Goal: Task Accomplishment & Management: Manage account settings

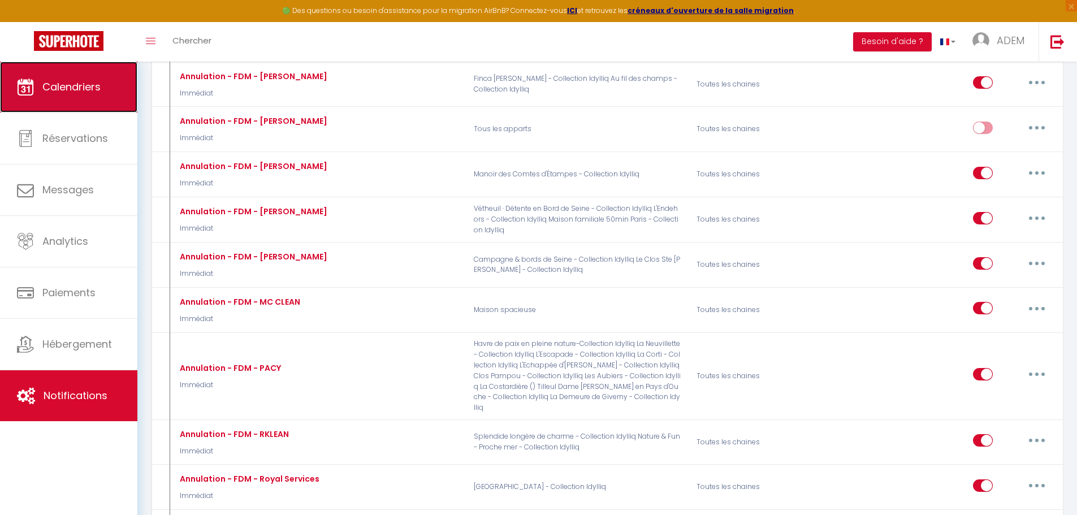
click at [102, 88] on link "Calendriers" at bounding box center [68, 87] width 137 height 51
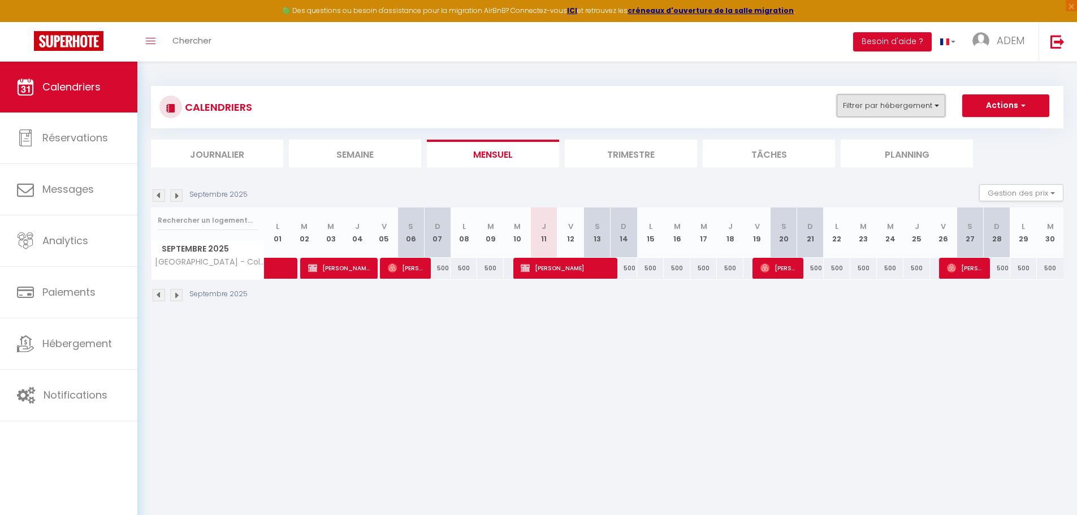
click at [863, 94] on button "Filtrer par hébergement" at bounding box center [891, 105] width 109 height 23
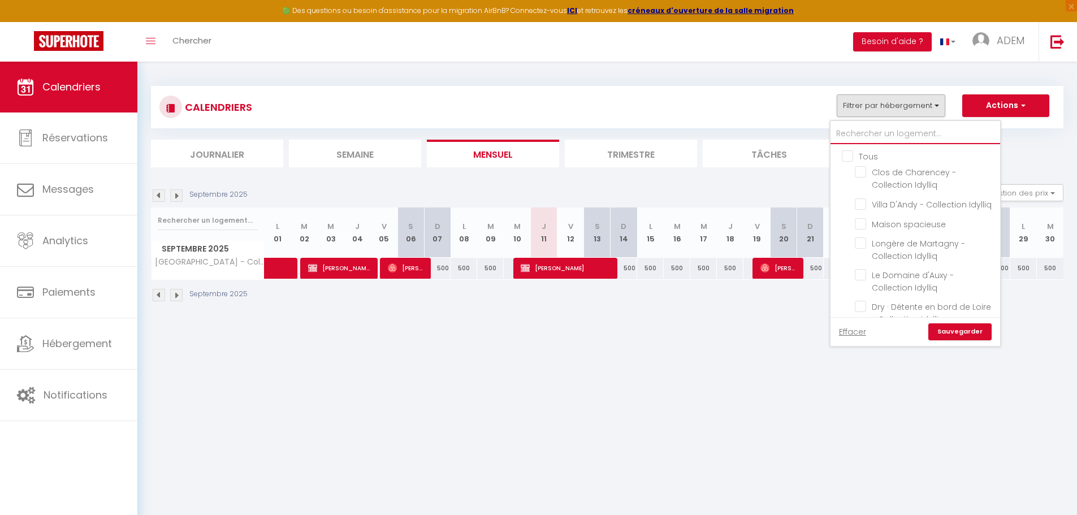
click at [869, 131] on input "text" at bounding box center [916, 134] width 170 height 20
type input "c"
checkbox input "false"
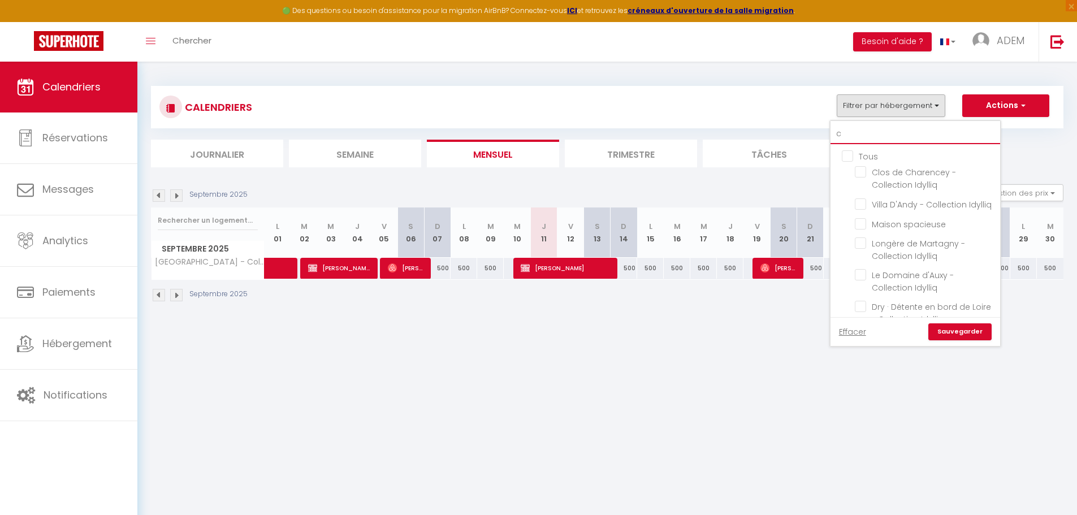
checkbox input "false"
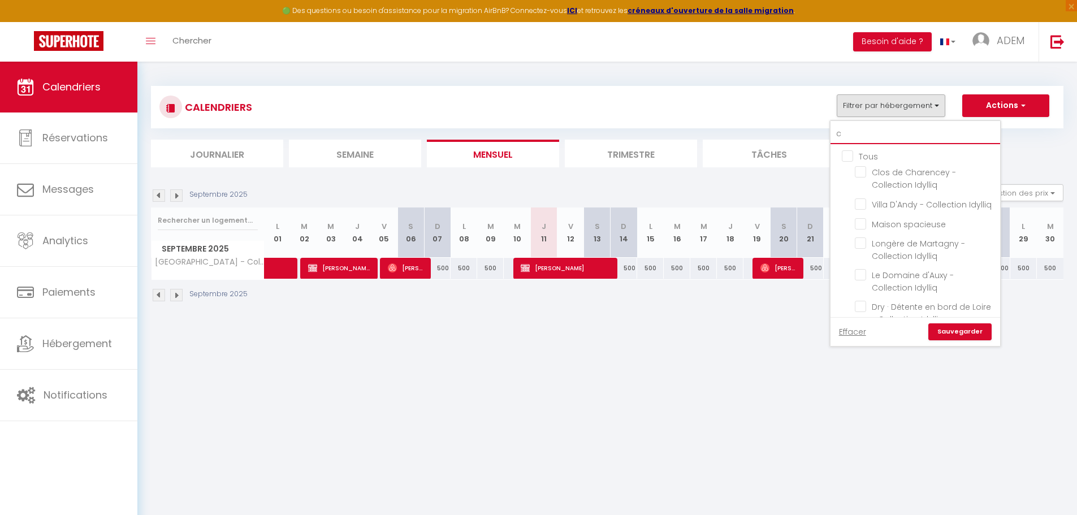
checkbox input "false"
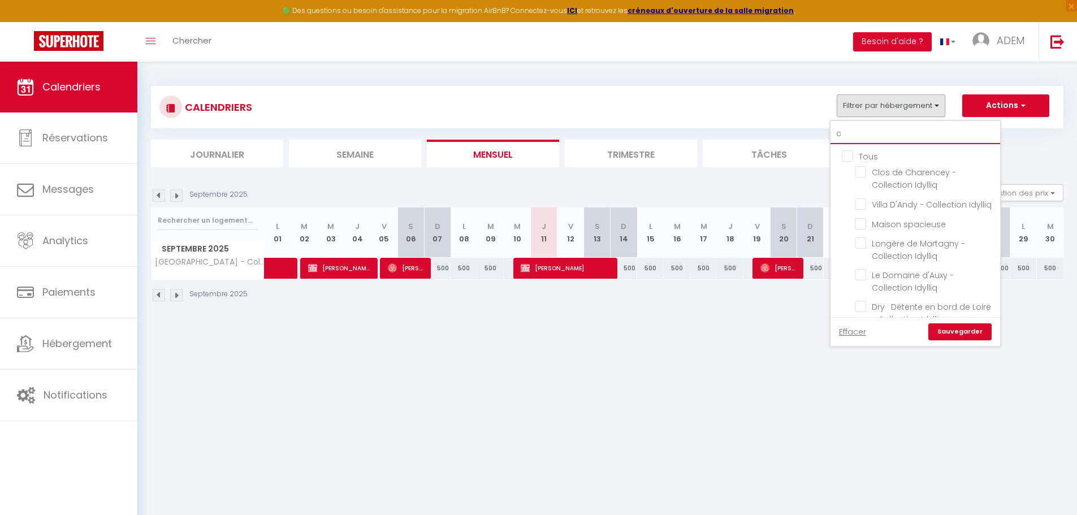
checkbox input "false"
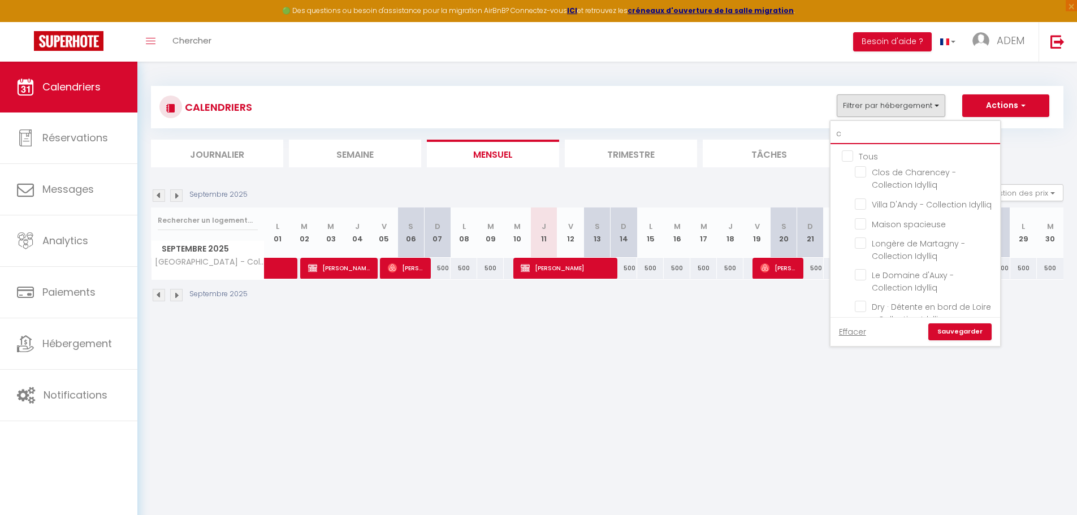
checkbox input "false"
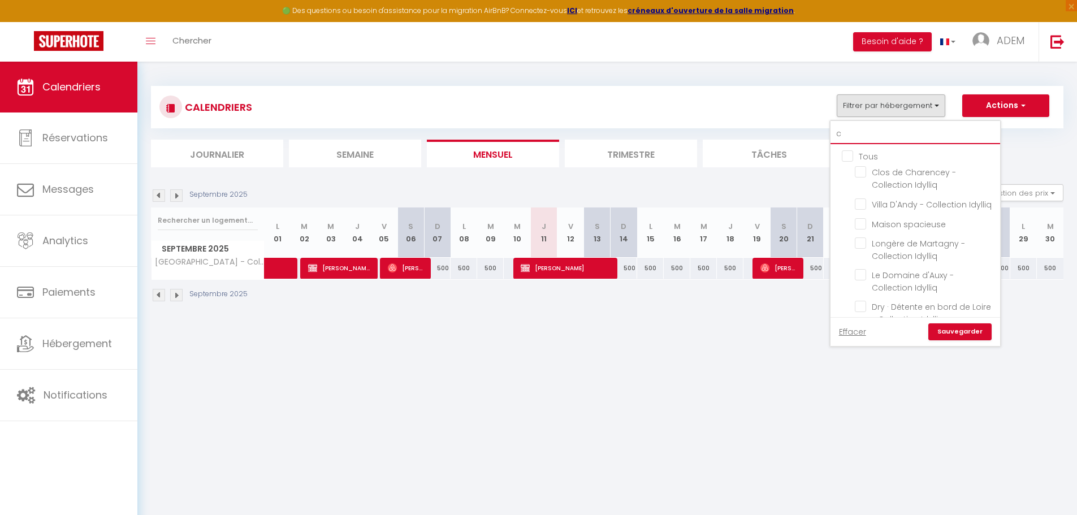
checkbox input "false"
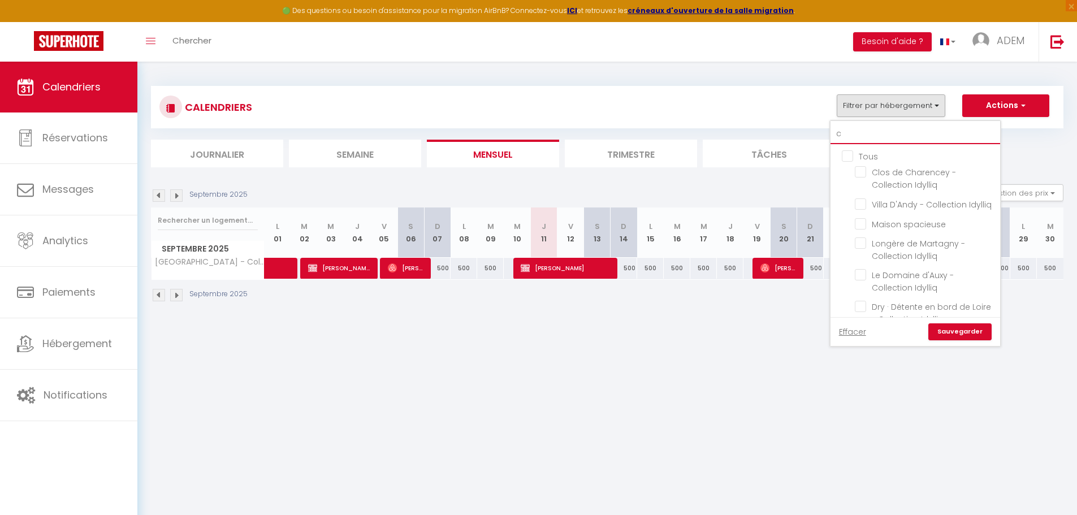
checkbox input "false"
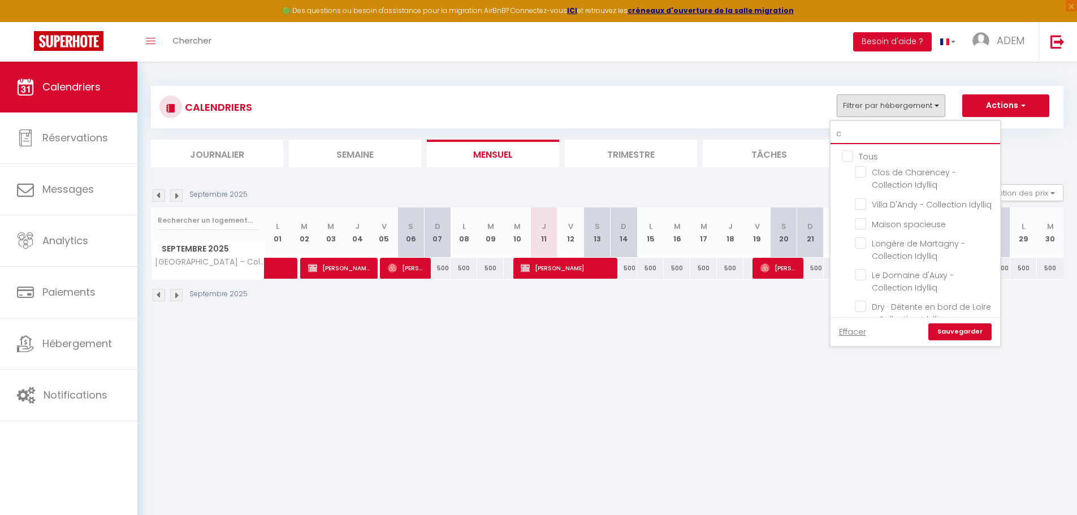
checkbox input "false"
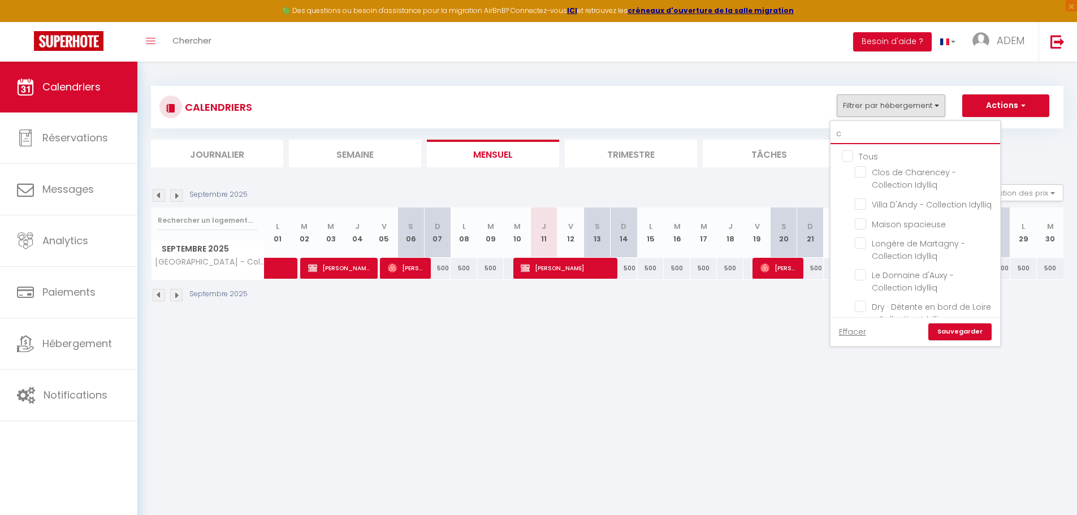
checkbox input "false"
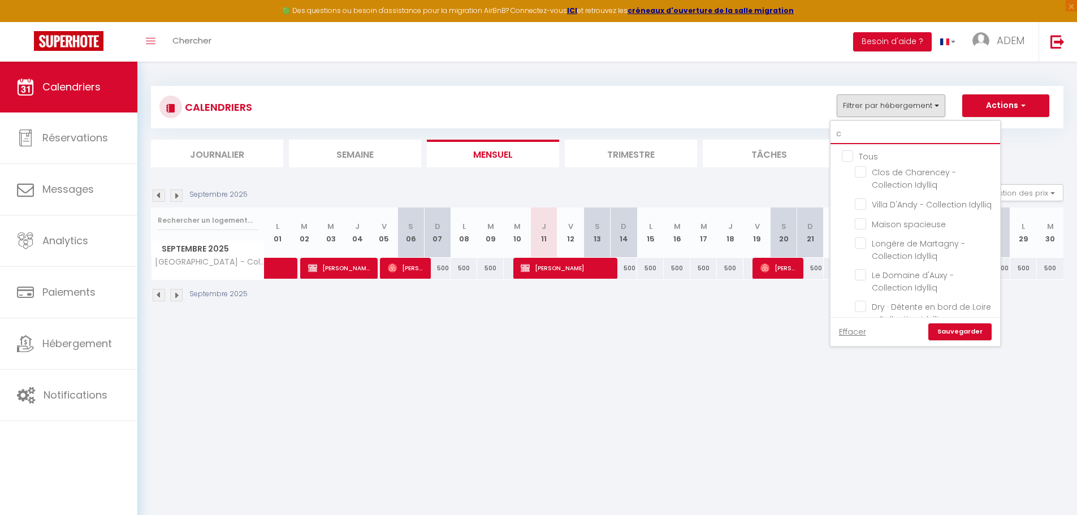
checkbox input "false"
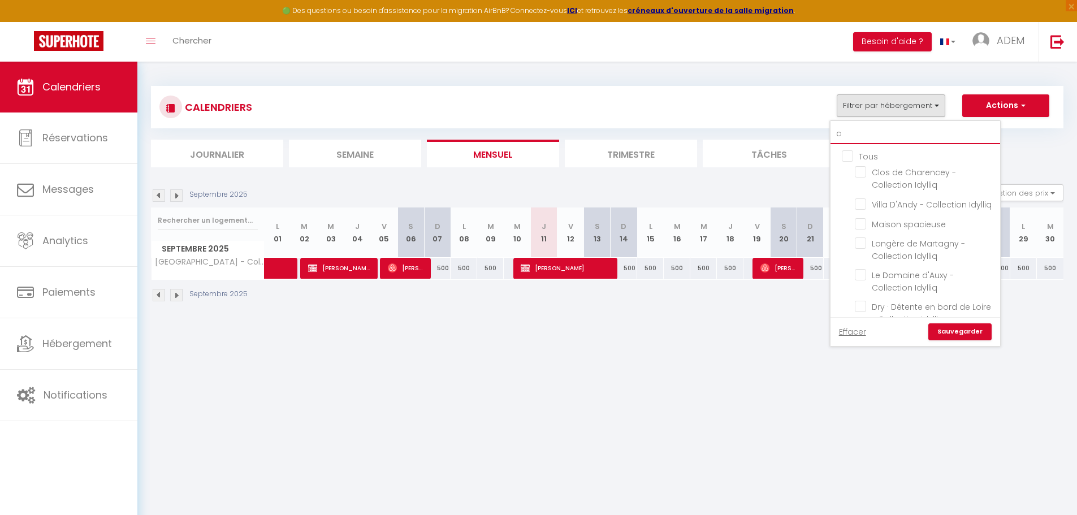
checkbox input "false"
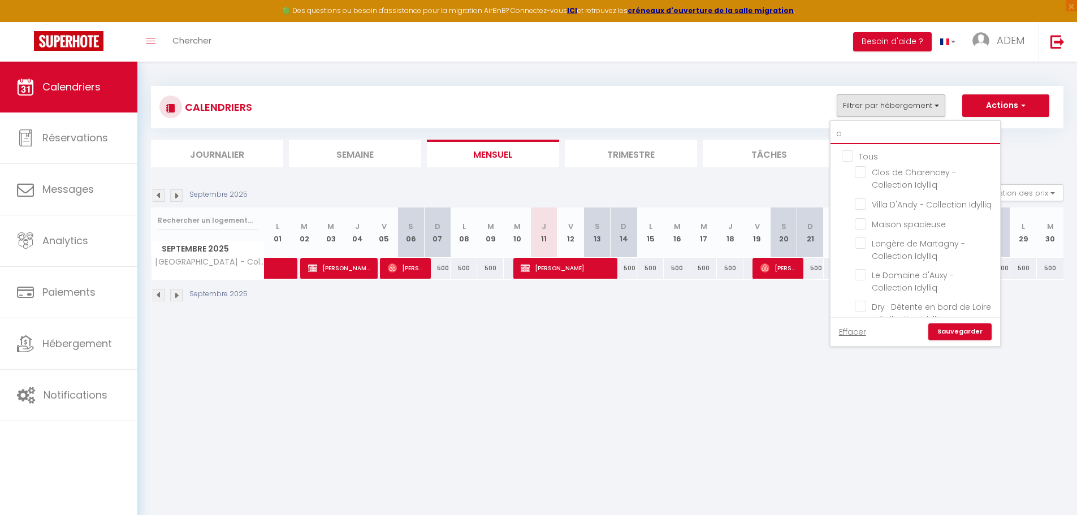
checkbox input "false"
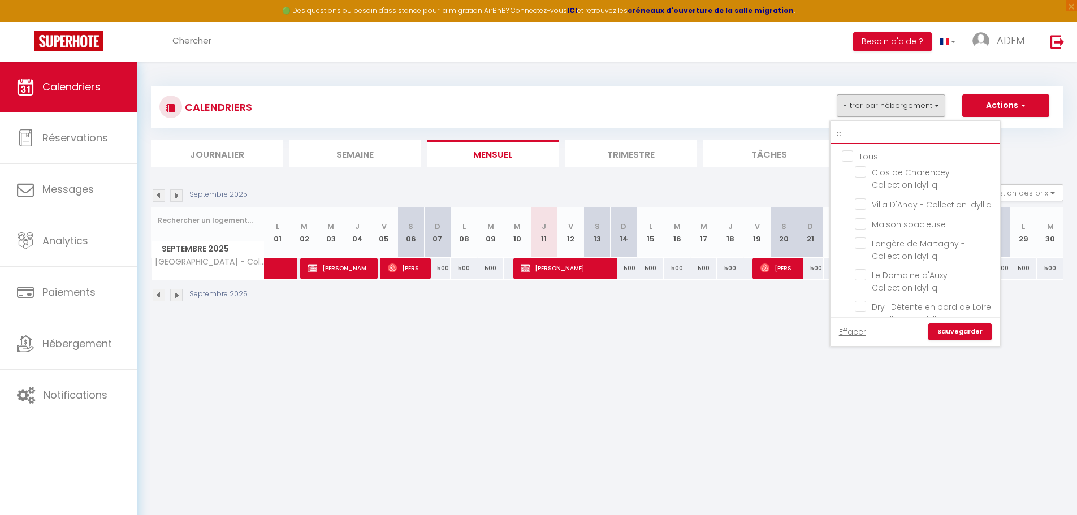
type input "ch"
checkbox input "false"
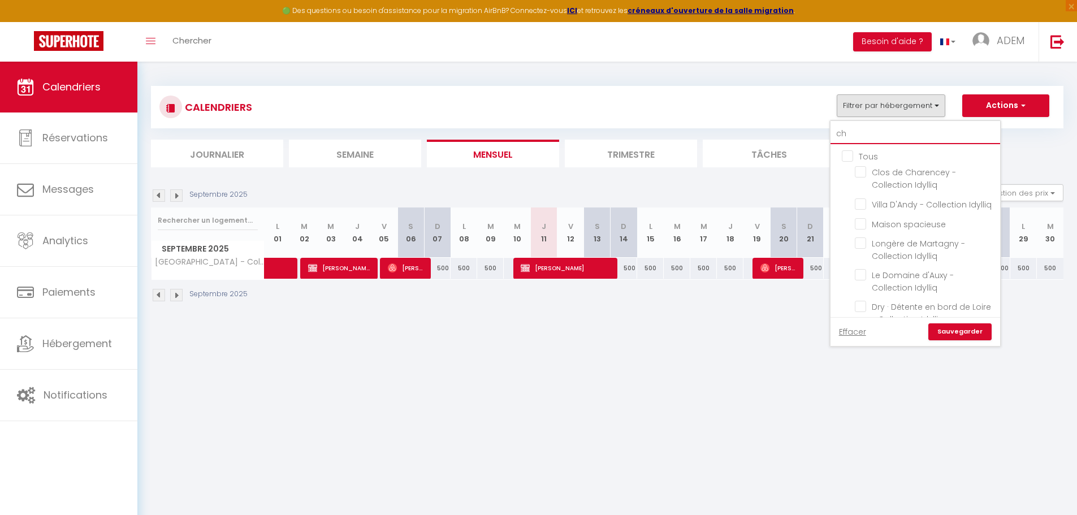
checkbox input "false"
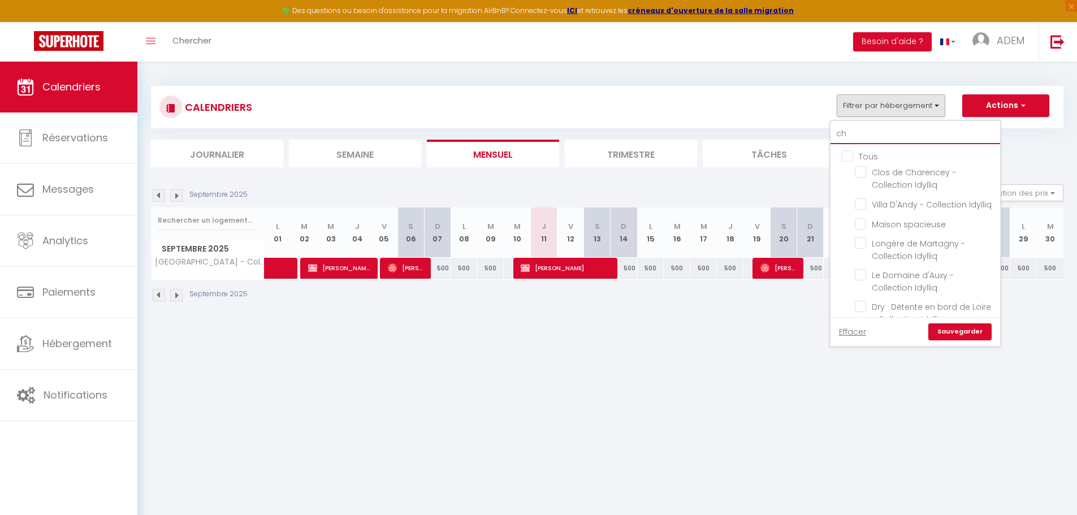
checkbox input "false"
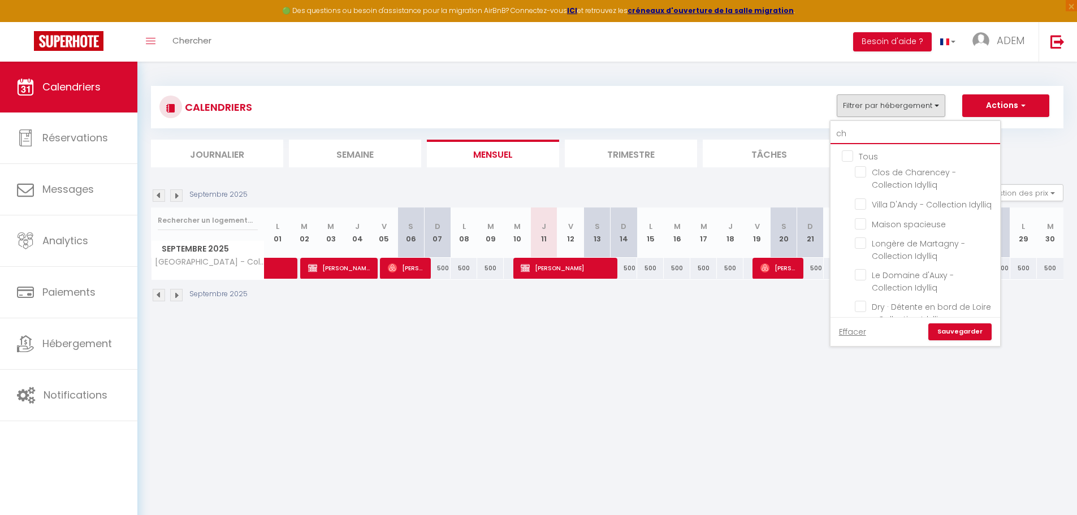
checkbox input "false"
type input "ch"
click at [865, 170] on input "Clos de Charencey - Collection Idylliq" at bounding box center [925, 171] width 141 height 11
checkbox input "true"
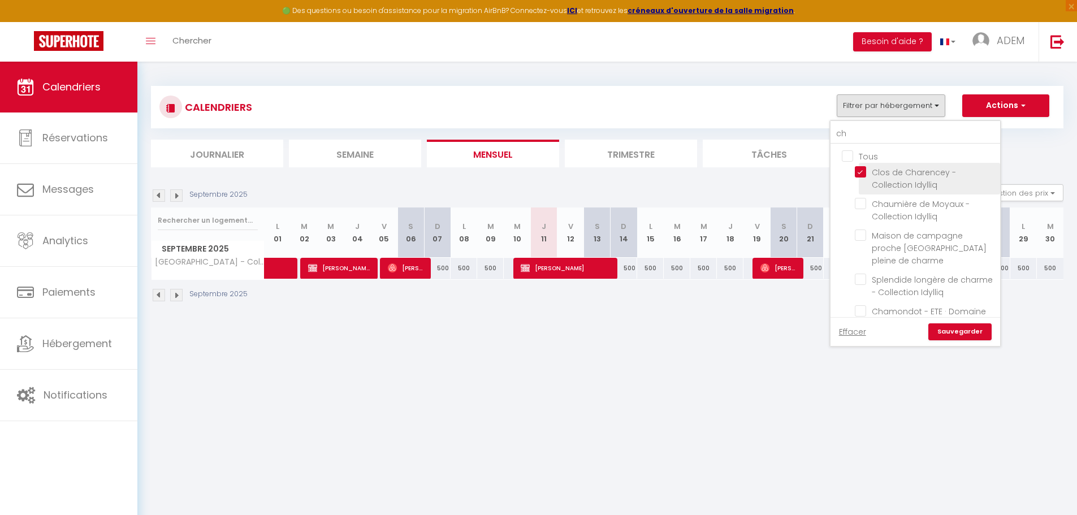
checkbox input "false"
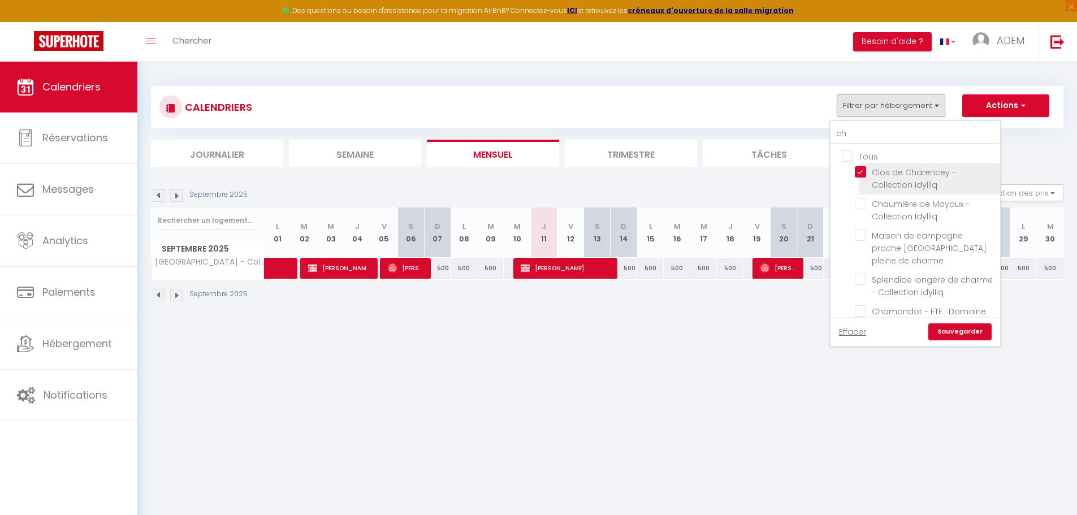
checkbox input "false"
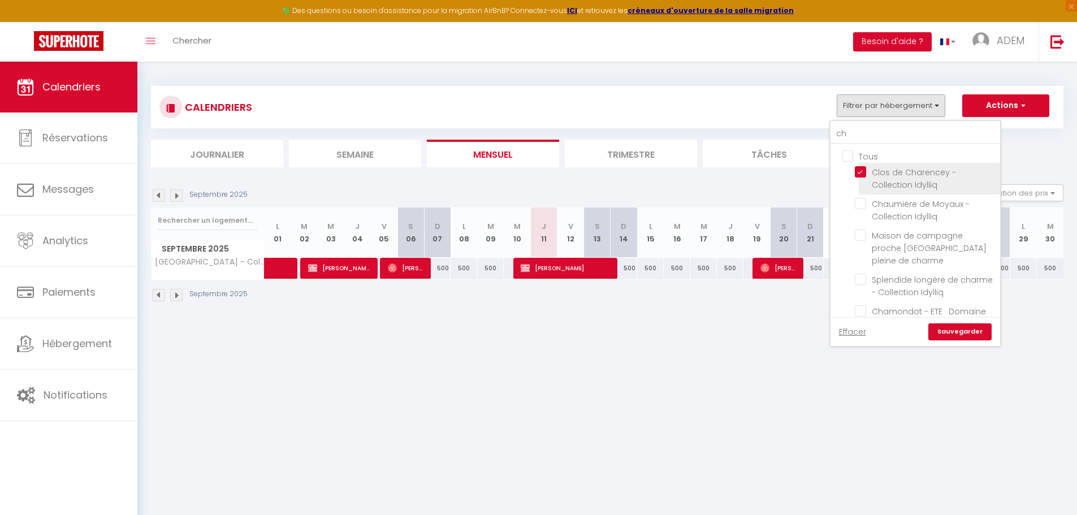
checkbox input "false"
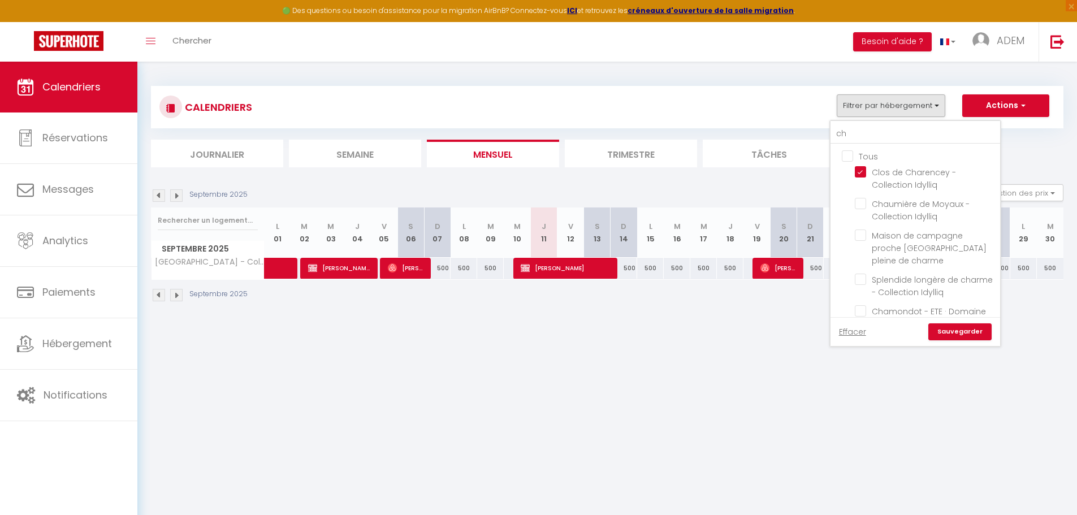
click at [850, 154] on input "Tous" at bounding box center [927, 155] width 170 height 11
checkbox input "true"
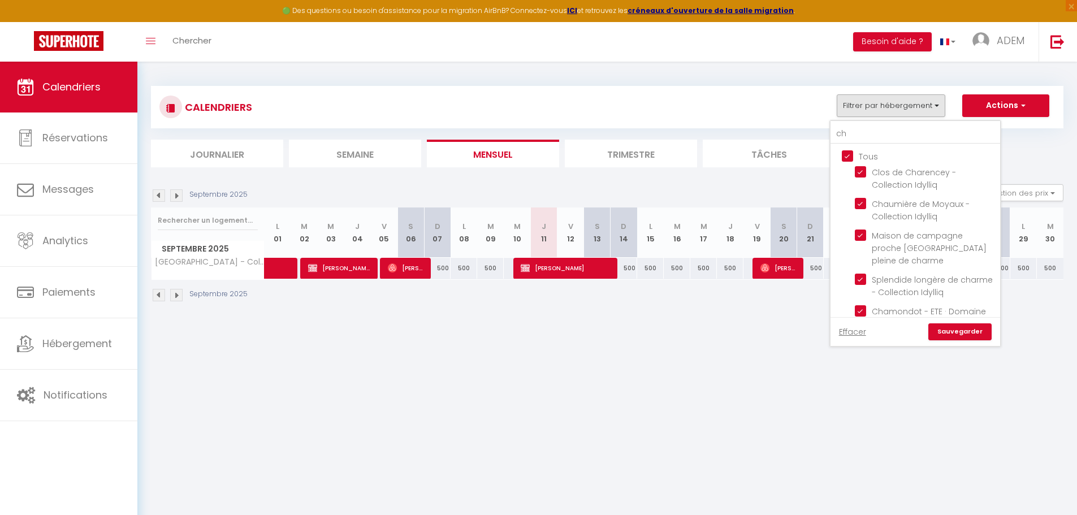
checkbox input "true"
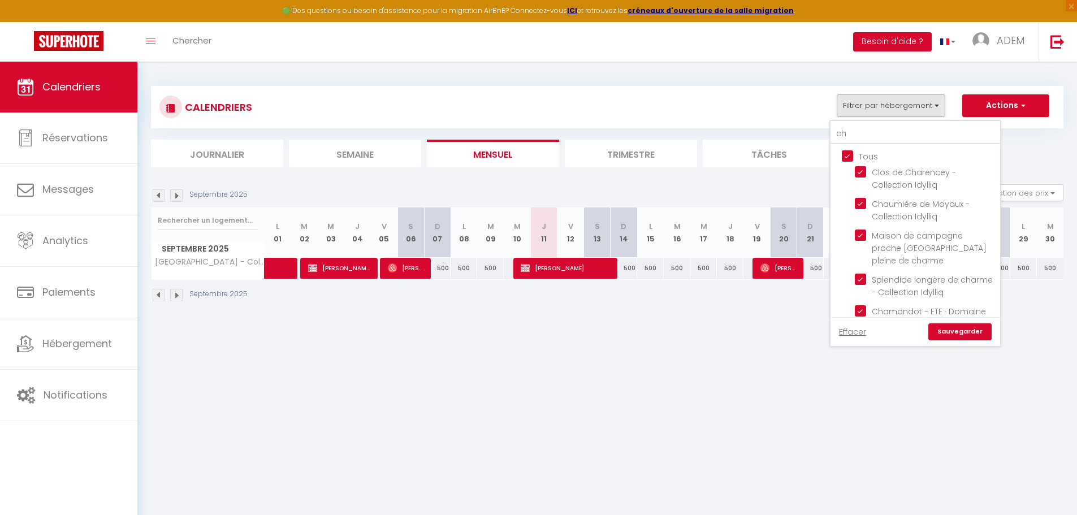
checkbox input "true"
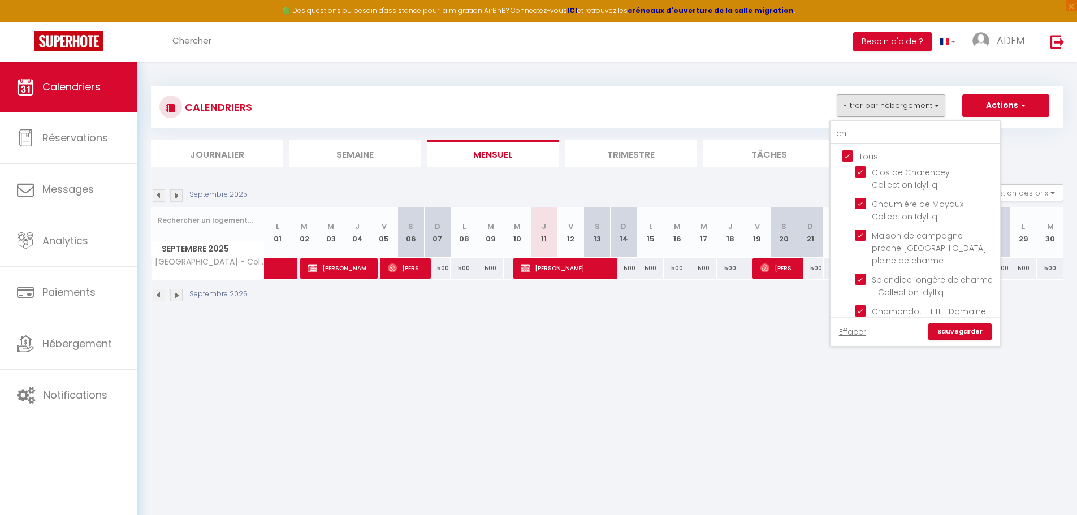
checkbox input "true"
click at [850, 154] on input "Tous" at bounding box center [927, 155] width 170 height 11
checkbox input "false"
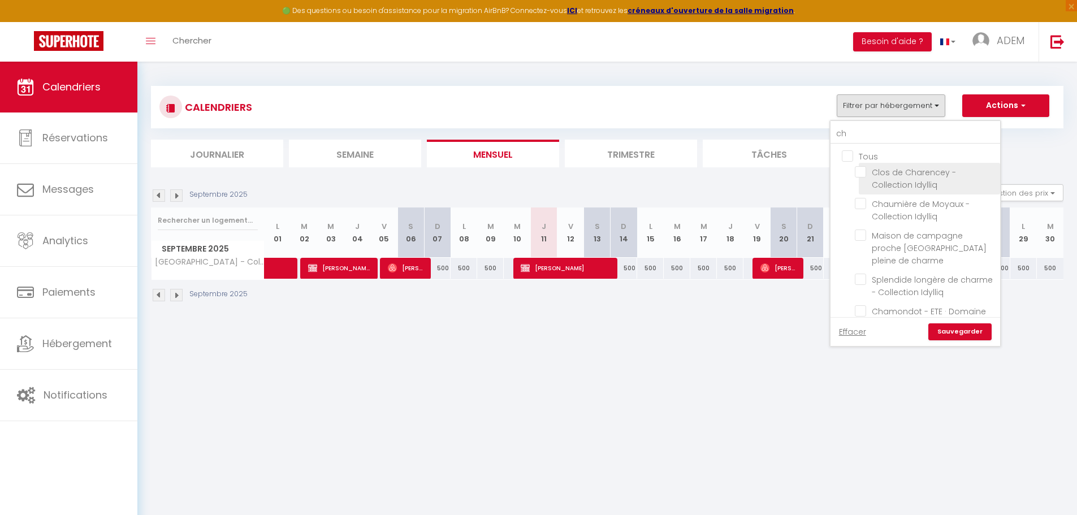
checkbox input "false"
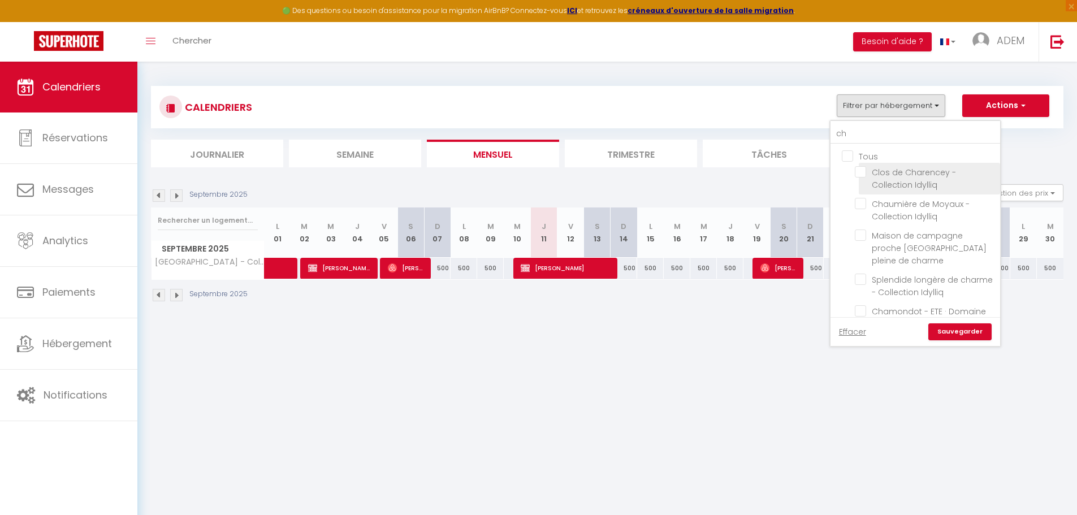
checkbox input "false"
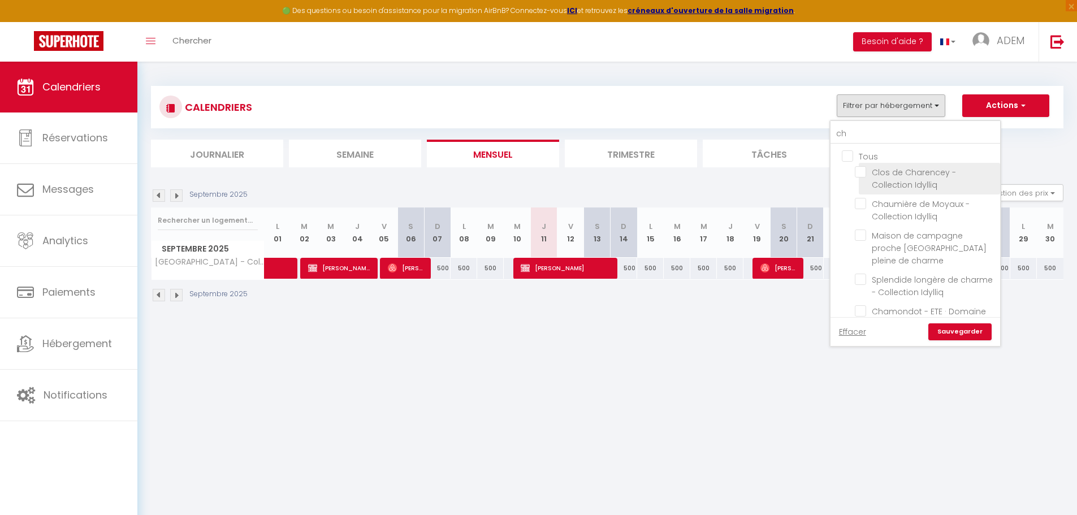
checkbox input "false"
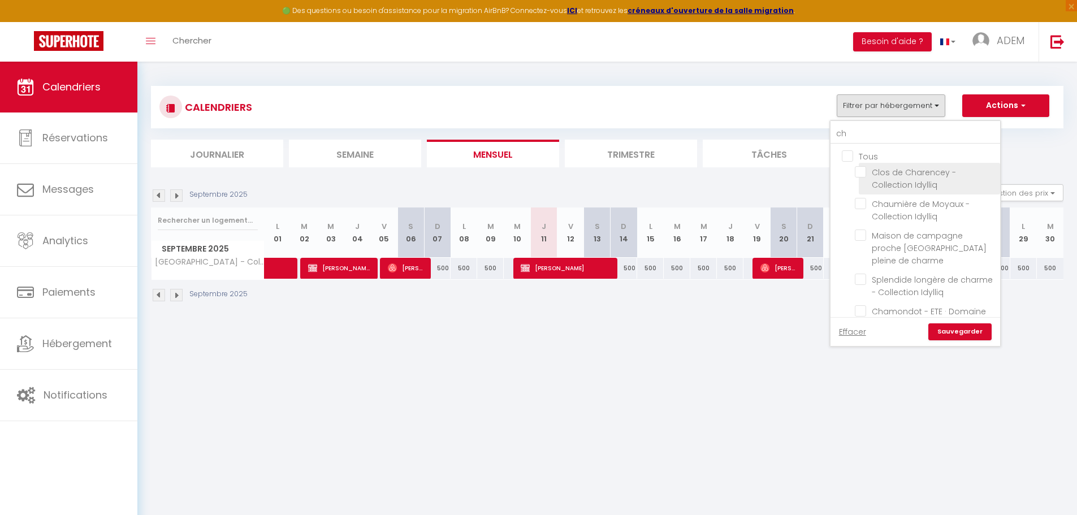
click at [862, 167] on input "Clos de Charencey - Collection Idylliq" at bounding box center [925, 171] width 141 height 11
checkbox input "true"
click at [971, 335] on link "Sauvegarder" at bounding box center [959, 331] width 63 height 17
select select
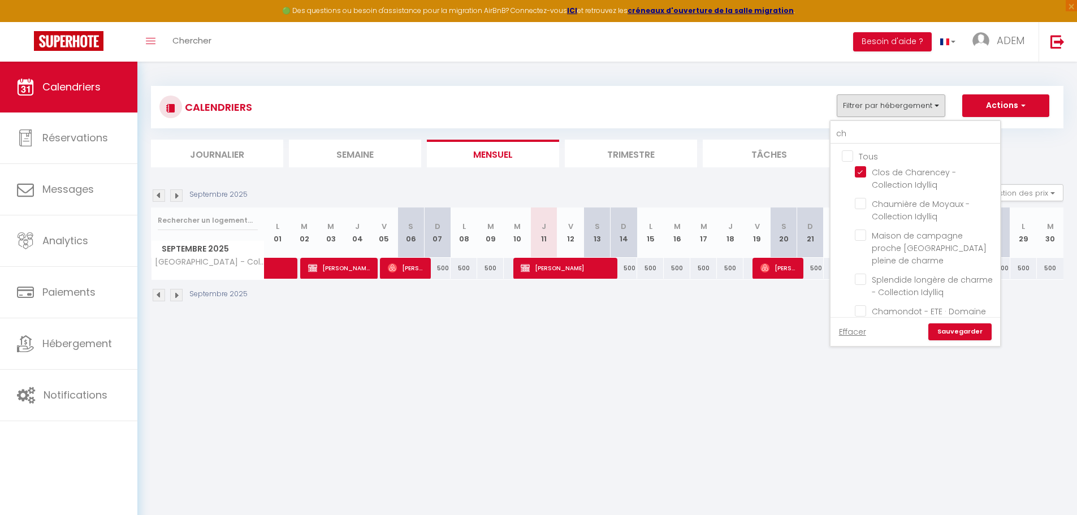
select select
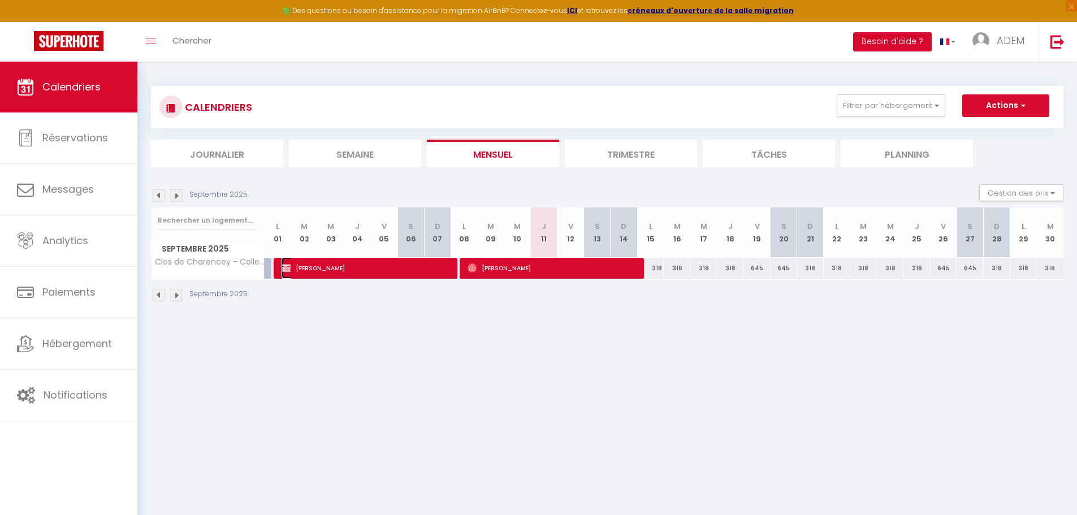
click at [444, 263] on span "[PERSON_NAME]" at bounding box center [366, 267] width 169 height 21
select select "OK"
select select "0"
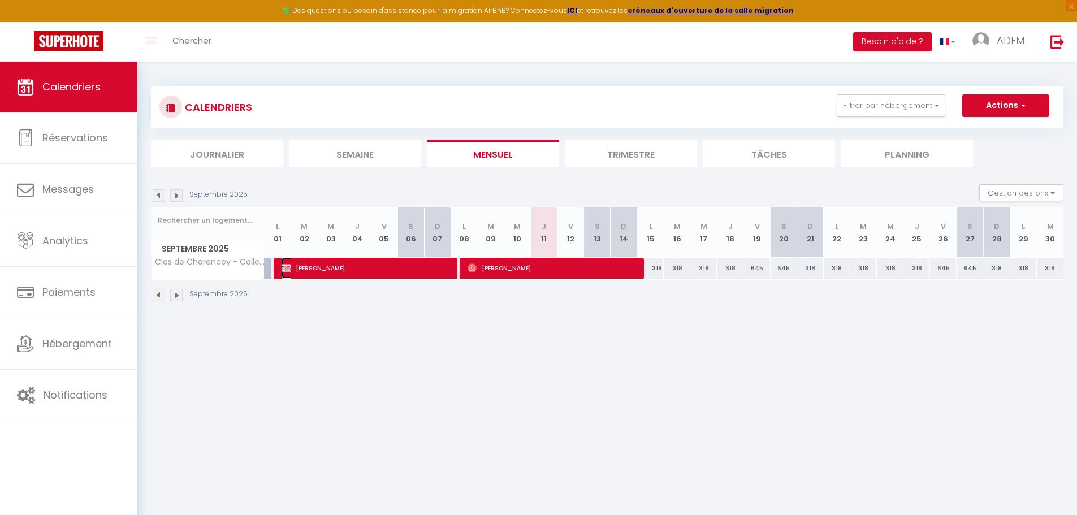
select select "1"
select select
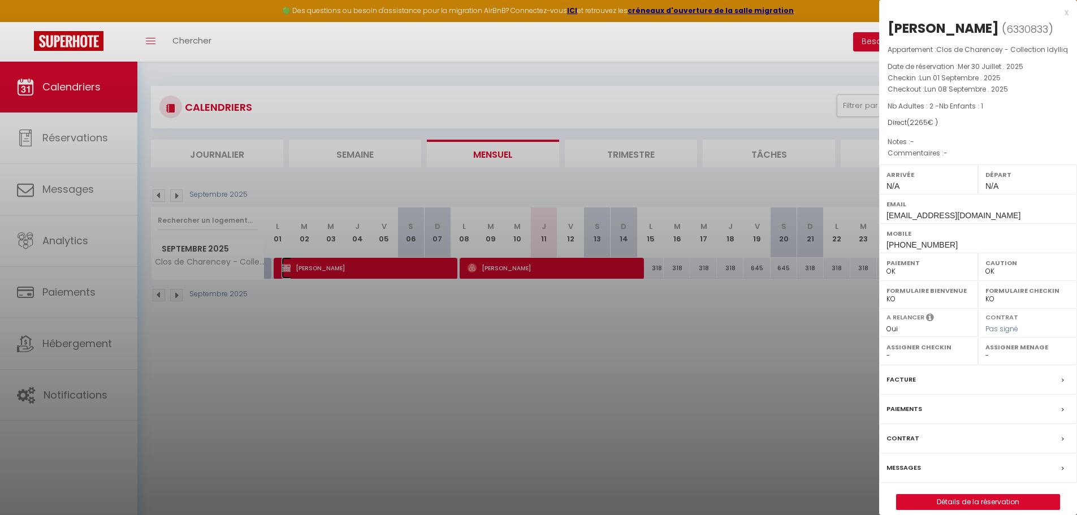
select select "22760"
click at [938, 240] on span "[PHONE_NUMBER]" at bounding box center [922, 244] width 71 height 9
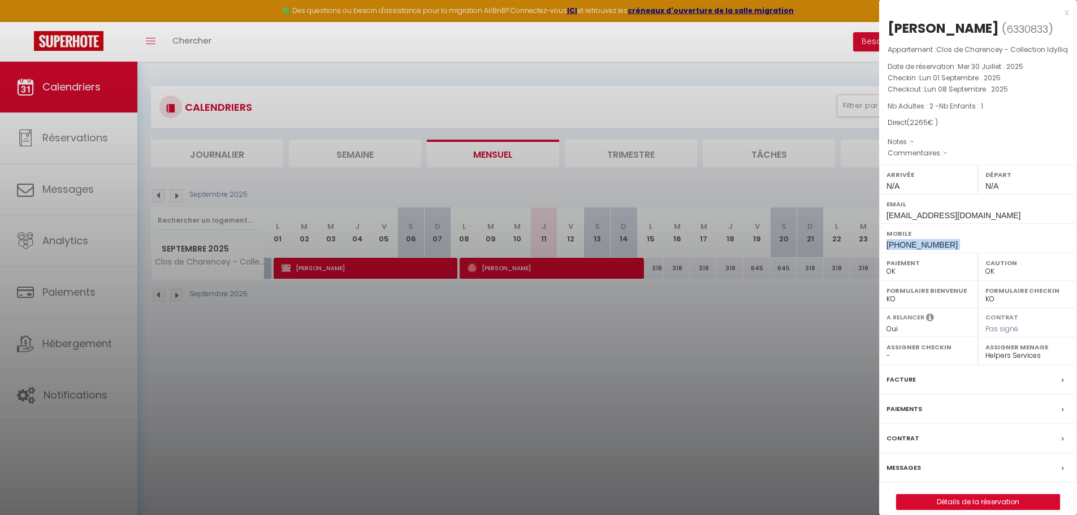
copy div "[PHONE_NUMBER]"
drag, startPoint x: 751, startPoint y: 383, endPoint x: 850, endPoint y: 251, distance: 165.6
click at [751, 381] on div at bounding box center [538, 257] width 1077 height 515
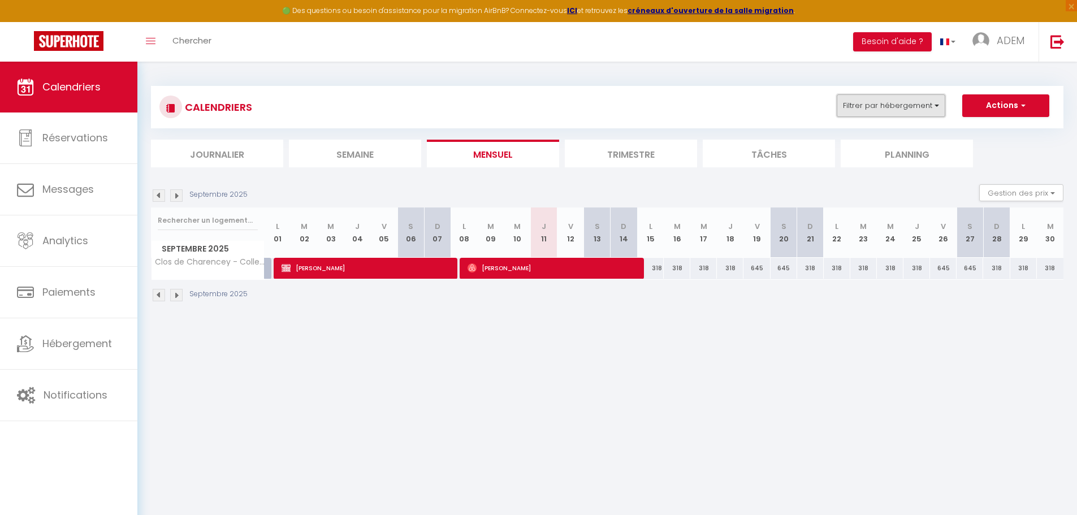
click at [911, 100] on button "Filtrer par hébergement" at bounding box center [891, 105] width 109 height 23
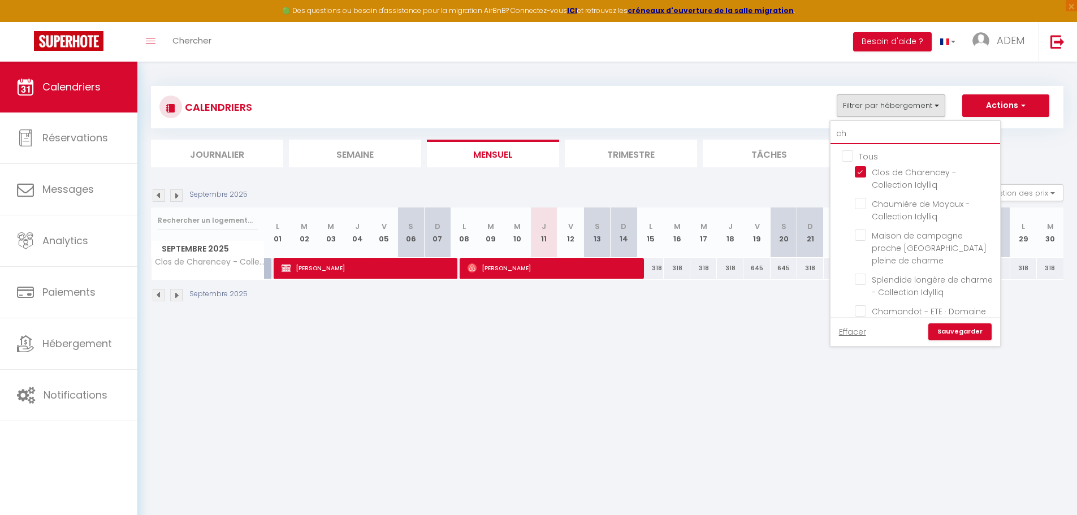
click at [859, 136] on input "ch" at bounding box center [916, 134] width 170 height 20
type input "b"
checkbox input "false"
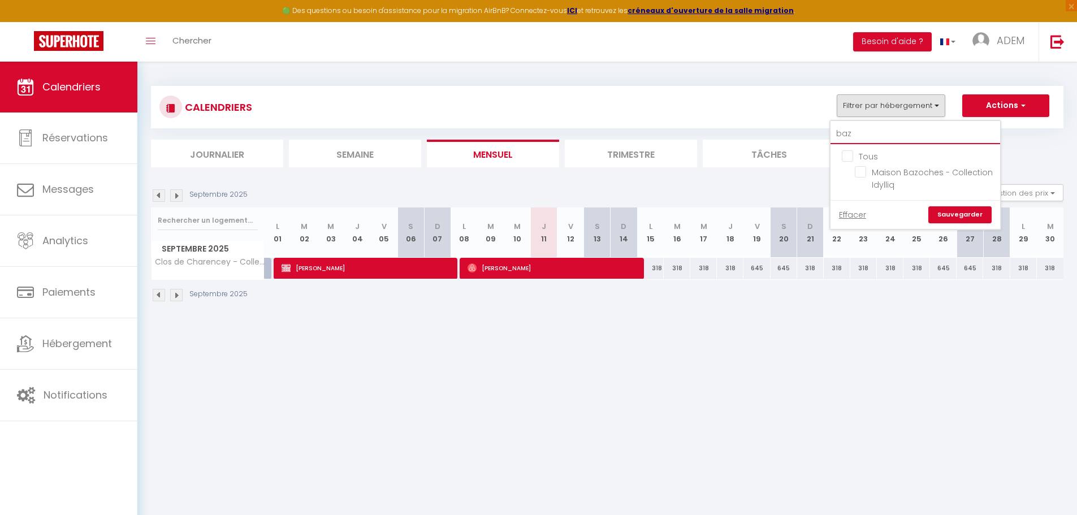
type input "baz"
click at [850, 156] on input "Tous" at bounding box center [927, 155] width 170 height 11
checkbox input "true"
click at [850, 156] on input "Tous" at bounding box center [927, 155] width 170 height 11
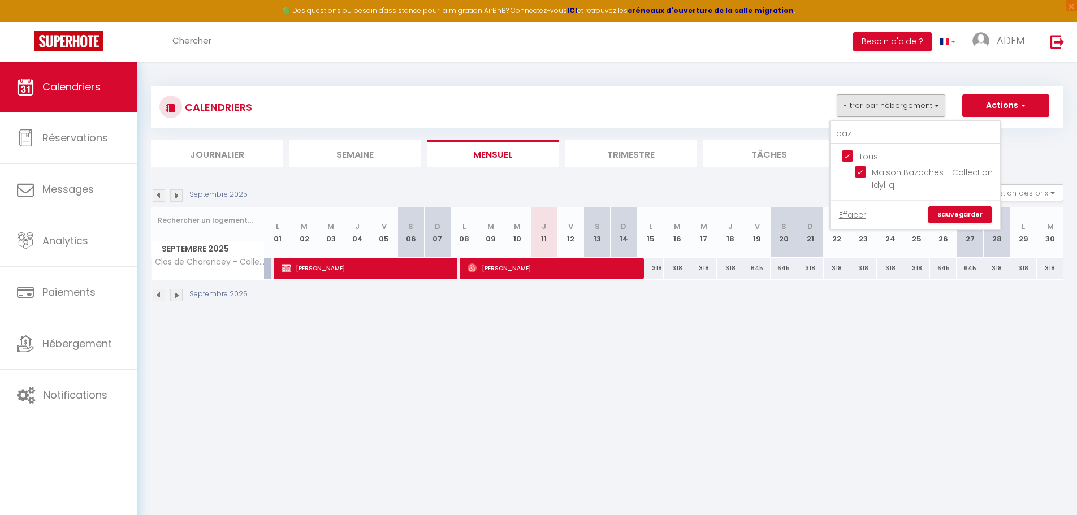
checkbox input "false"
click at [861, 174] on input "Maison Bazoches - Collection Idylliq" at bounding box center [925, 171] width 141 height 11
checkbox input "true"
click at [956, 214] on link "Sauvegarder" at bounding box center [959, 214] width 63 height 17
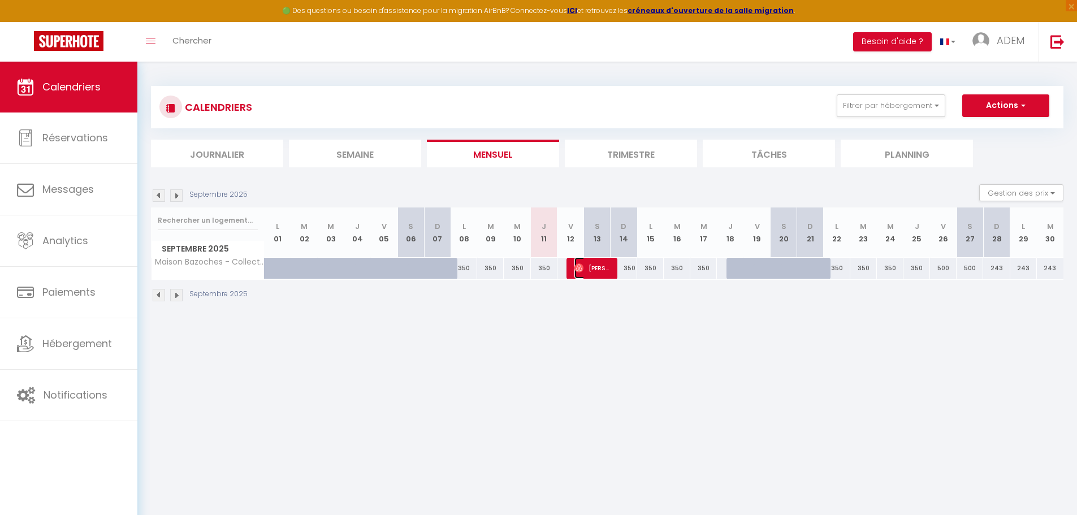
click at [588, 268] on span "[PERSON_NAME]" at bounding box center [593, 267] width 36 height 21
select select "23226"
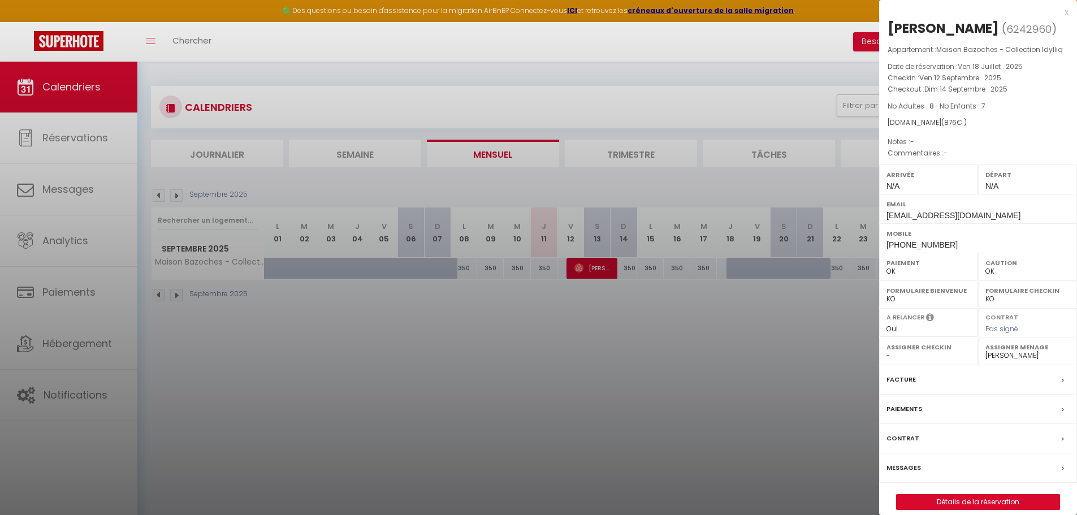
click at [748, 167] on div at bounding box center [538, 257] width 1077 height 515
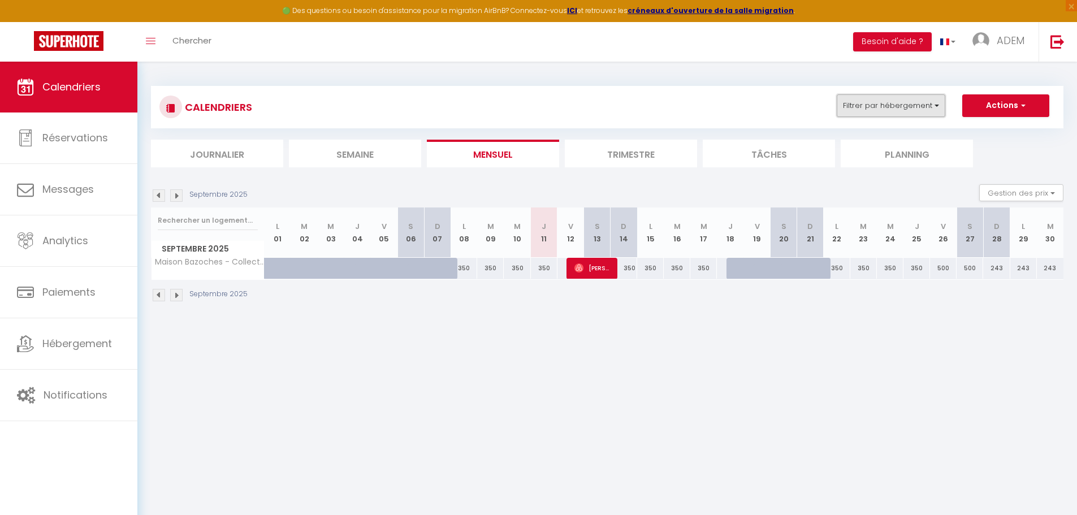
click at [856, 109] on button "Filtrer par hébergement" at bounding box center [891, 105] width 109 height 23
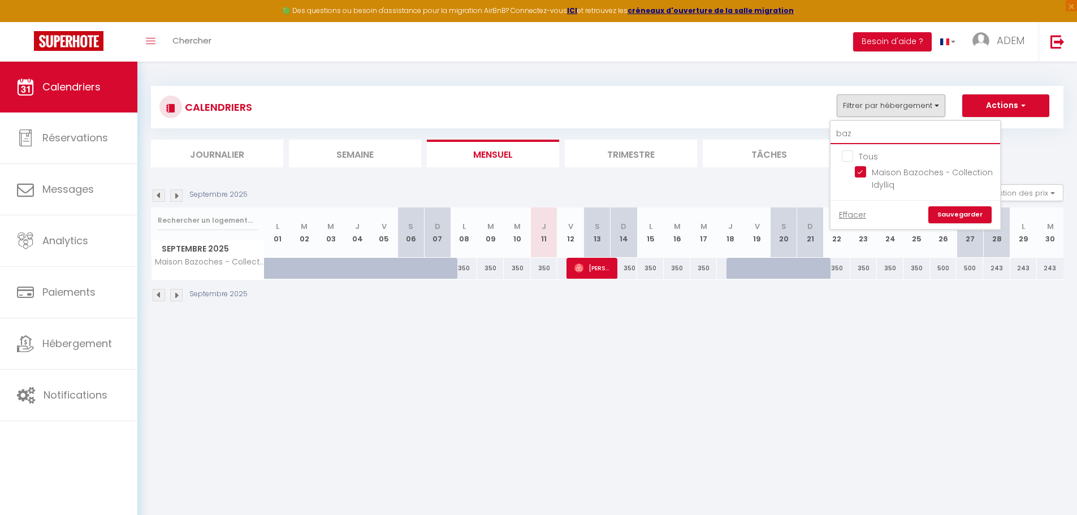
click at [859, 136] on input "baz" at bounding box center [916, 134] width 170 height 20
type input "s"
checkbox input "false"
type input "spl"
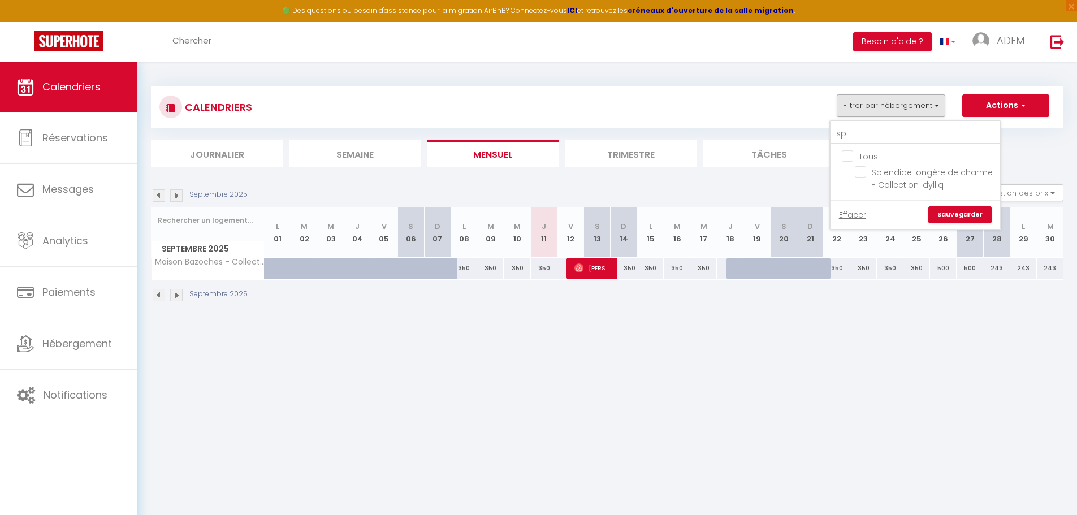
click at [849, 154] on input "Tous" at bounding box center [927, 155] width 170 height 11
checkbox input "true"
click at [849, 154] on input "Tous" at bounding box center [927, 155] width 170 height 11
checkbox input "false"
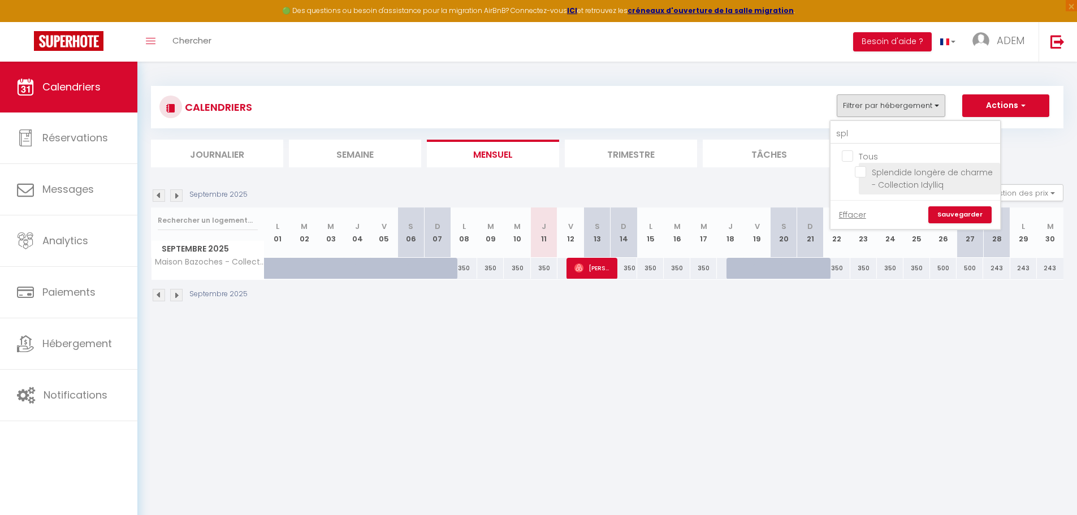
click at [865, 171] on input "Splendide longère de charme - Collection Idylliq" at bounding box center [925, 171] width 141 height 11
checkbox input "true"
click at [963, 215] on link "Sauvegarder" at bounding box center [959, 214] width 63 height 17
select select "0"
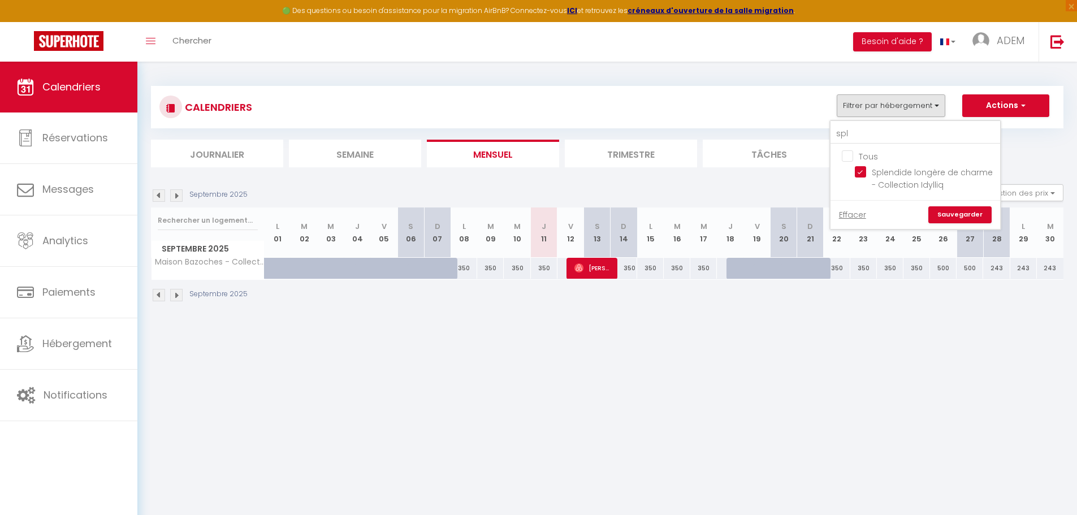
select select "23226"
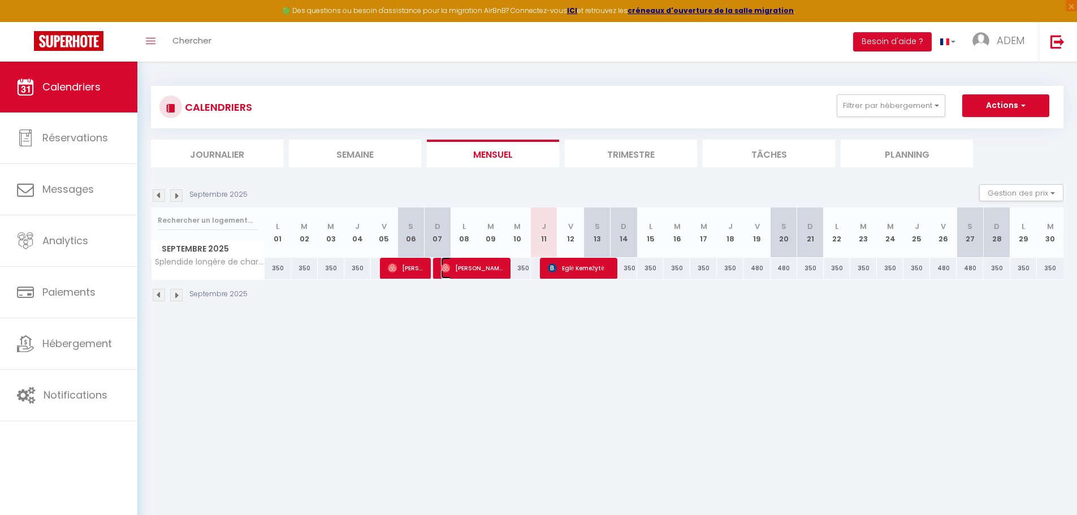
click at [479, 270] on span "[PERSON_NAME]" at bounding box center [472, 267] width 62 height 21
select select
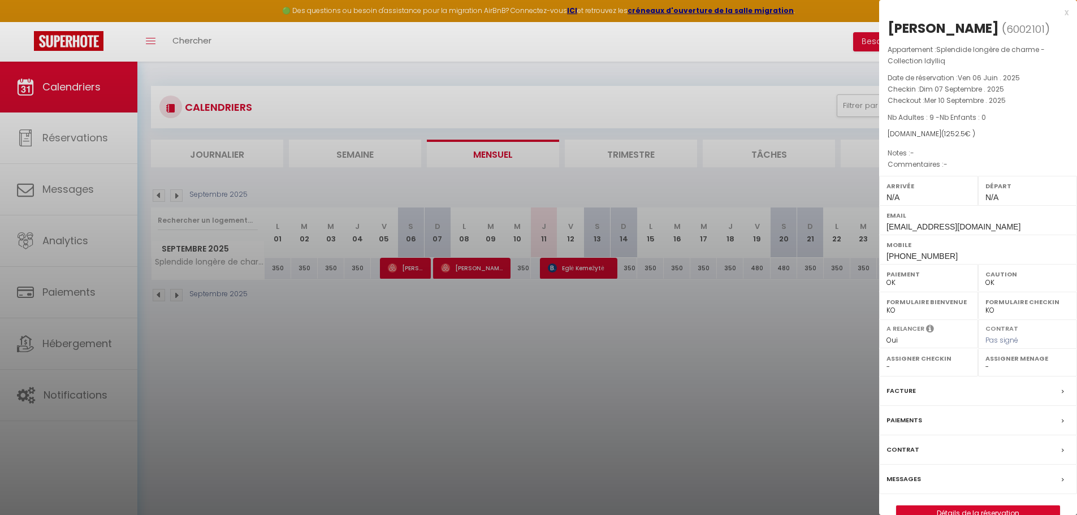
click at [918, 253] on span "[PHONE_NUMBER]" at bounding box center [922, 256] width 71 height 9
copy div "[PHONE_NUMBER]"
click at [755, 128] on div at bounding box center [538, 257] width 1077 height 515
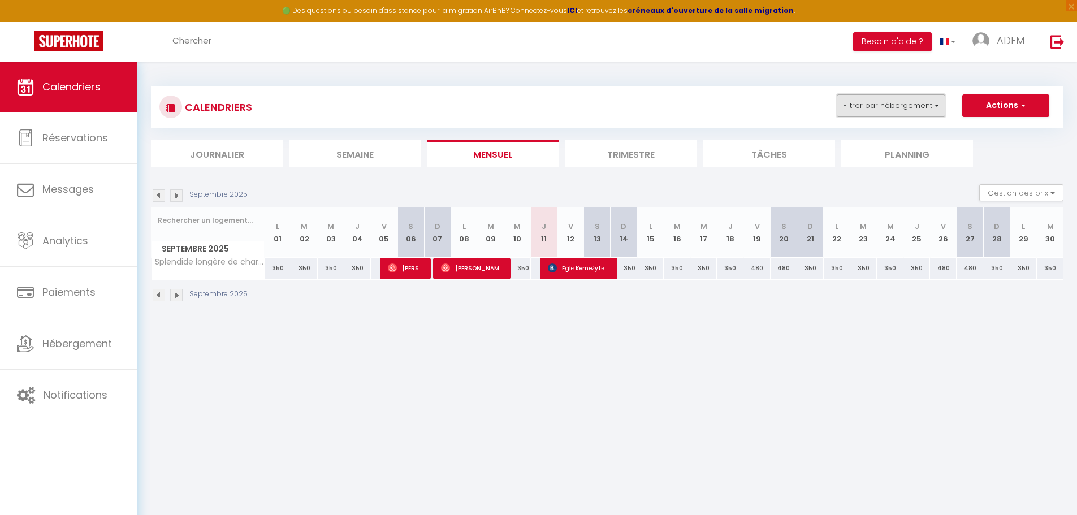
click at [889, 105] on button "Filtrer par hébergement" at bounding box center [891, 105] width 109 height 23
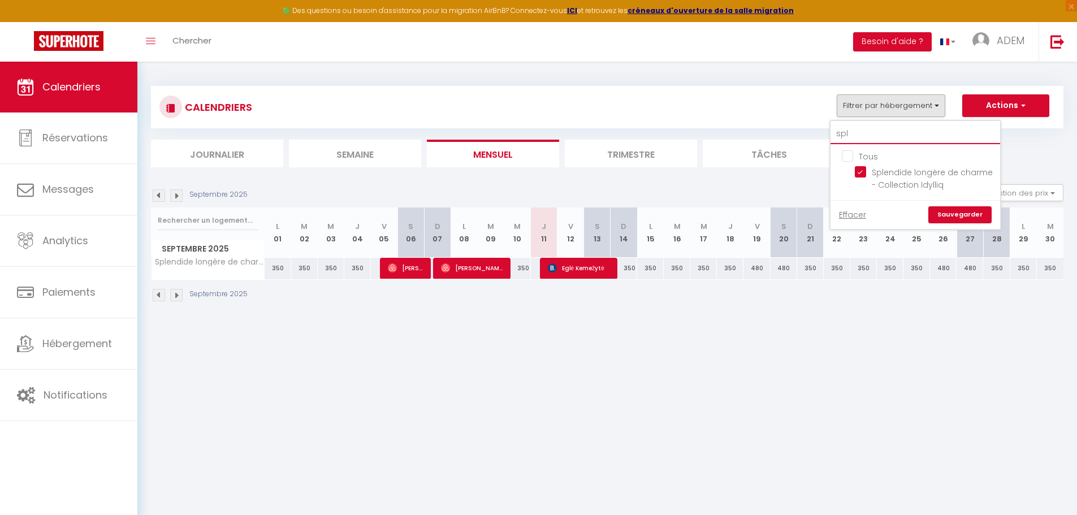
click at [881, 136] on input "spl" at bounding box center [916, 134] width 170 height 20
type input "c"
checkbox input "false"
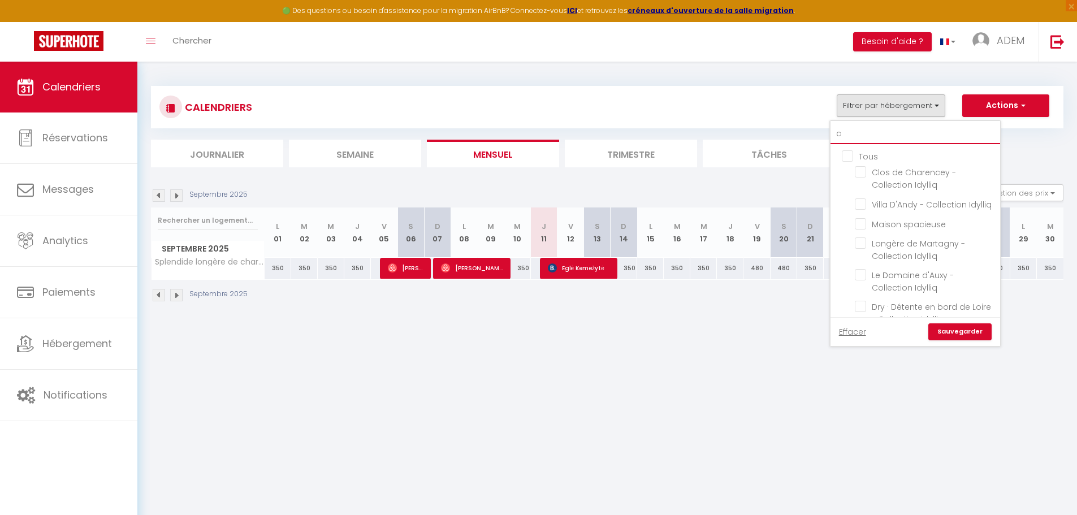
type input "co"
checkbox input "true"
checkbox input "false"
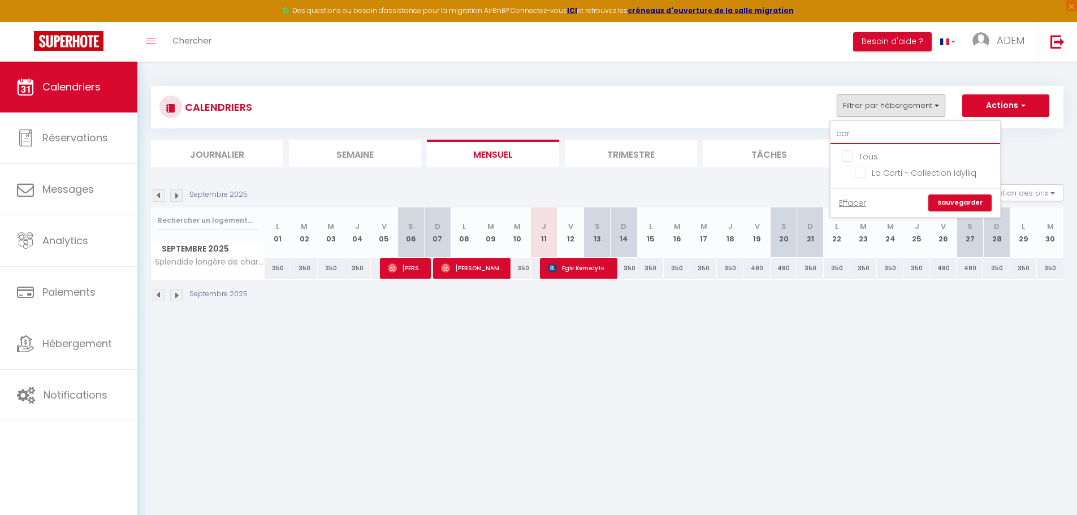
type input "cor"
click at [848, 154] on input "Tous" at bounding box center [927, 155] width 170 height 11
checkbox input "true"
click at [848, 154] on input "Tous" at bounding box center [927, 155] width 170 height 11
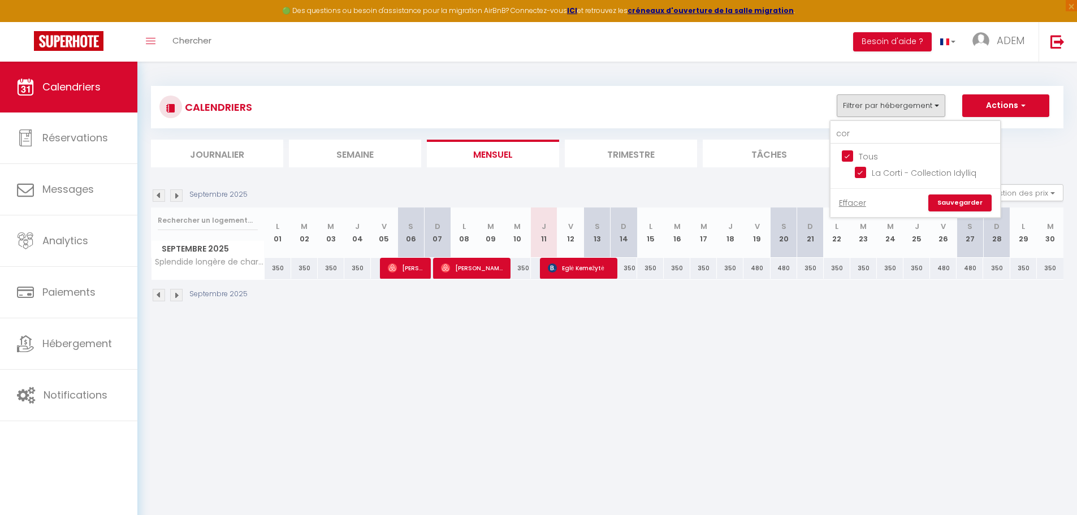
checkbox input "false"
click at [858, 170] on input "La Corti - Collection Idylliq" at bounding box center [925, 171] width 141 height 11
checkbox input "true"
click at [952, 203] on link "Sauvegarder" at bounding box center [959, 203] width 63 height 17
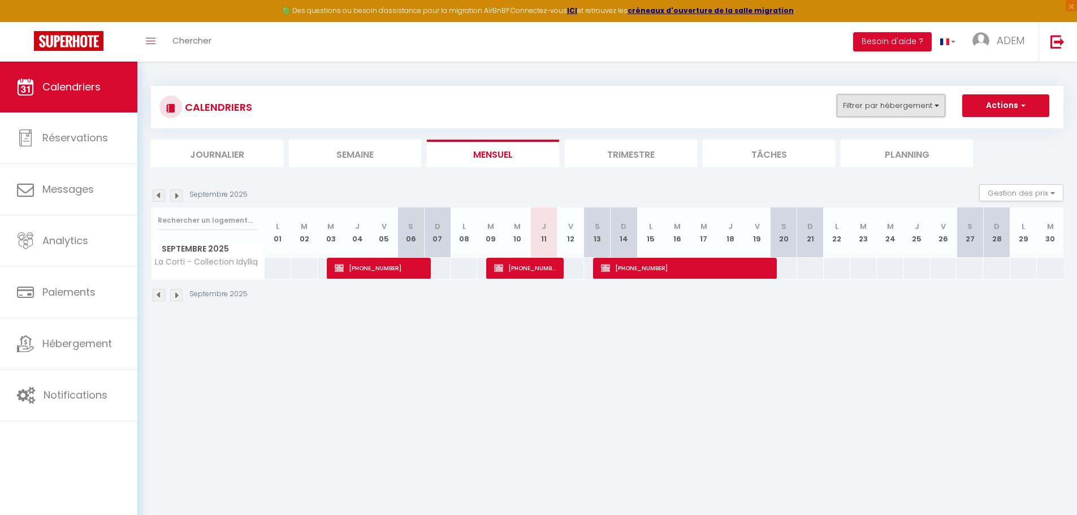
click at [908, 102] on button "Filtrer par hébergement" at bounding box center [891, 105] width 109 height 23
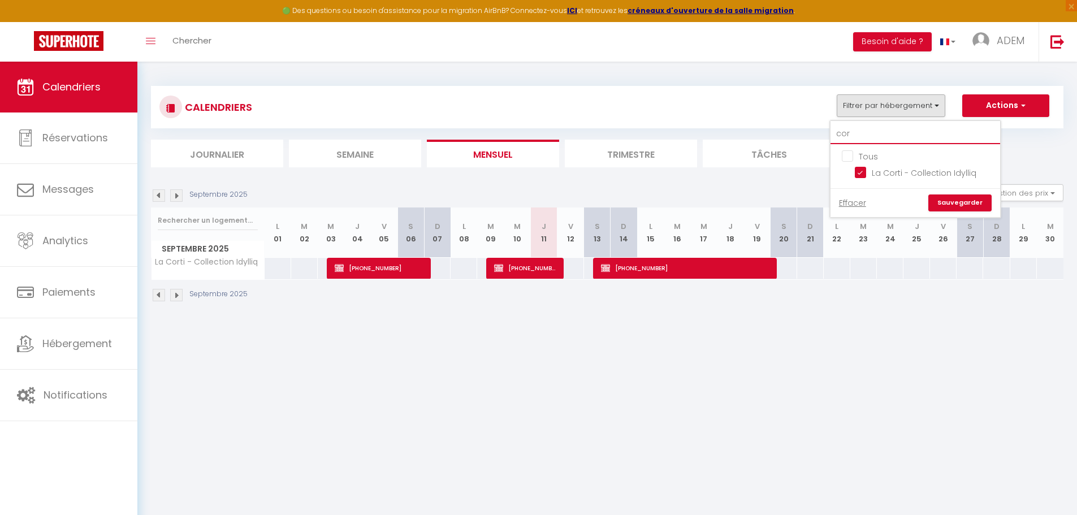
click at [850, 135] on input "cor" at bounding box center [916, 134] width 170 height 20
type input "f"
checkbox input "false"
type input "fun"
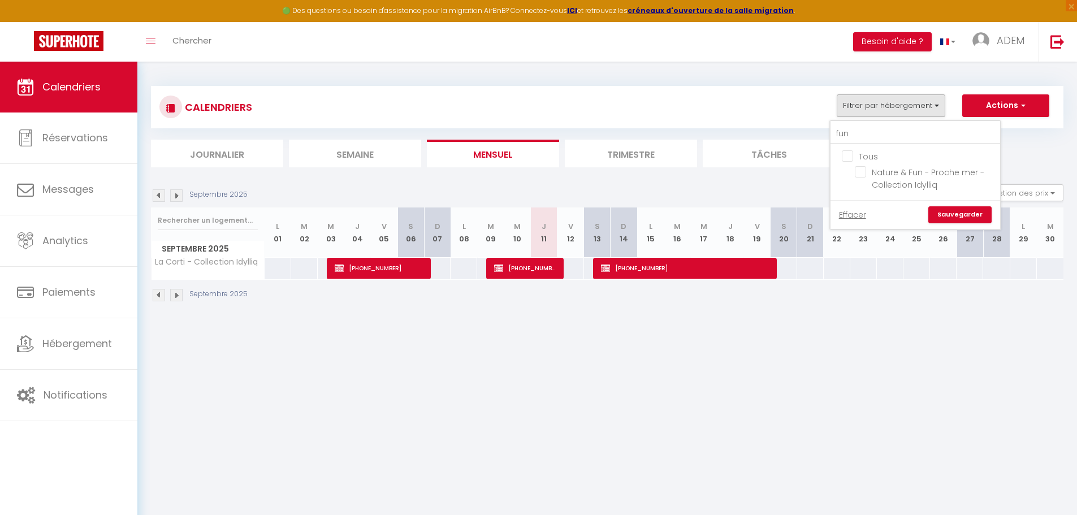
click at [844, 158] on input "Tous" at bounding box center [927, 155] width 170 height 11
checkbox input "true"
click at [844, 158] on input "Tous" at bounding box center [927, 155] width 170 height 11
checkbox input "false"
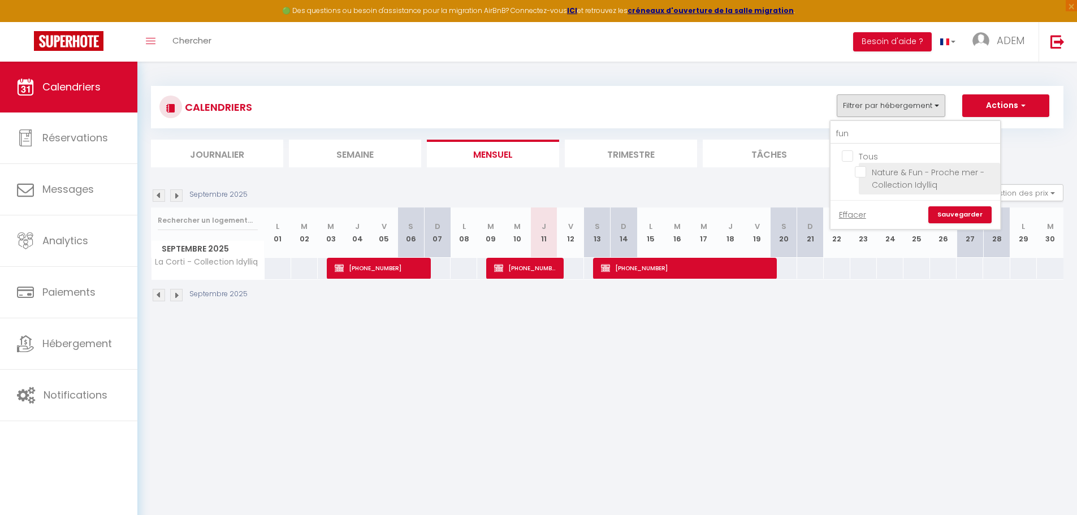
click at [859, 172] on input "Nature & Fun - Proche mer - Collection Idylliq" at bounding box center [925, 171] width 141 height 11
checkbox input "true"
click at [948, 209] on link "Sauvegarder" at bounding box center [959, 214] width 63 height 17
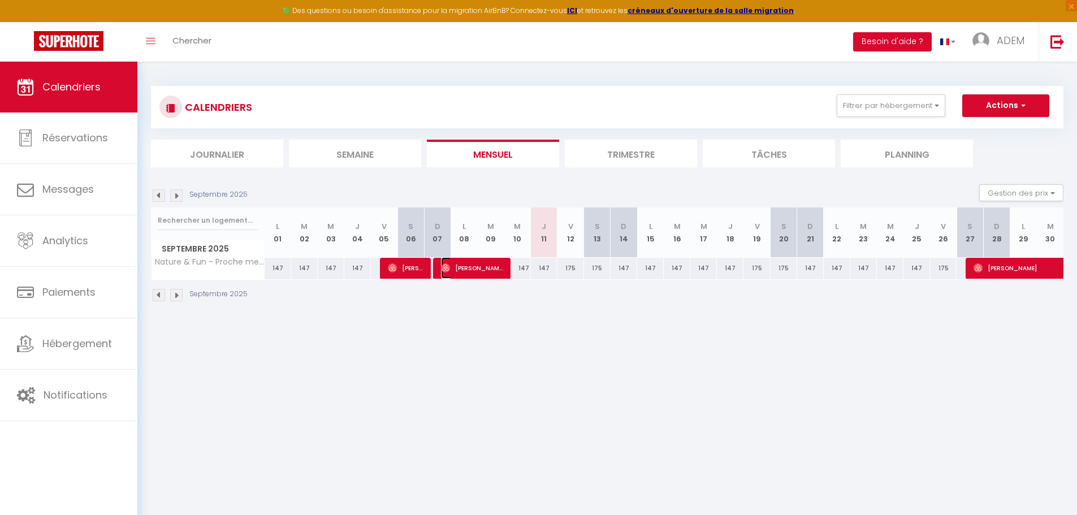
click at [472, 271] on span "[PERSON_NAME]" at bounding box center [472, 267] width 62 height 21
select select "34967"
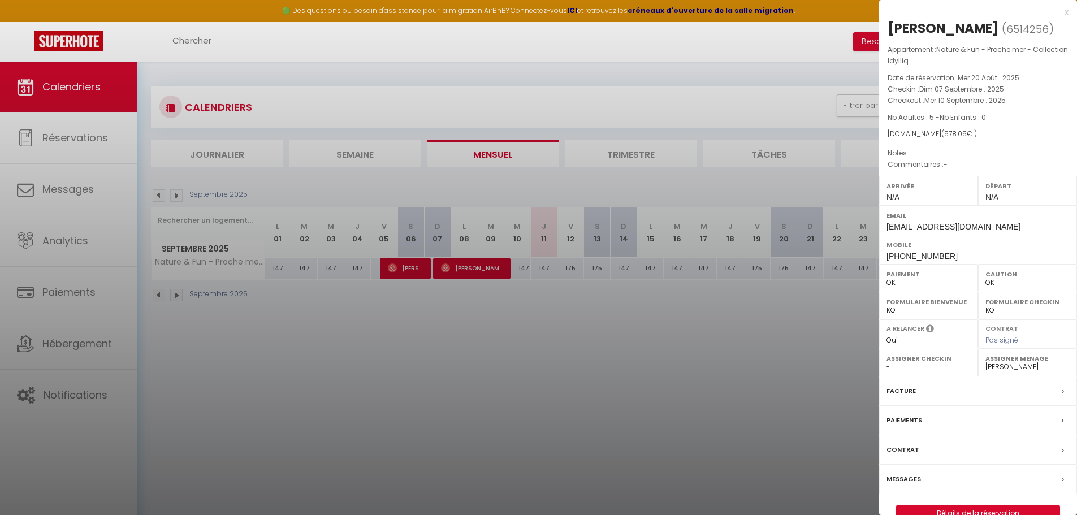
click at [915, 260] on span "[PHONE_NUMBER]" at bounding box center [922, 256] width 71 height 9
copy div "[PHONE_NUMBER]"
